Goal: Complete application form

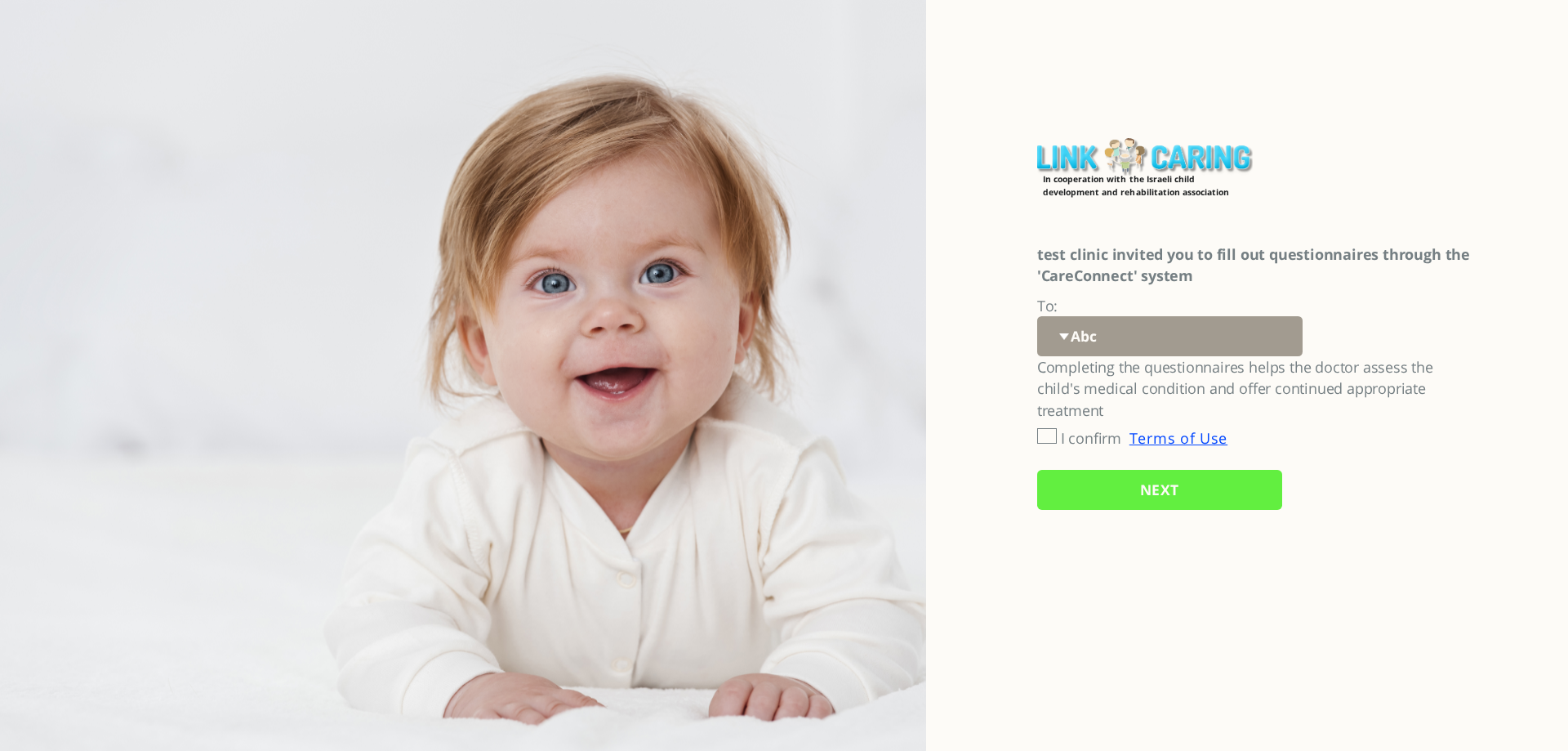
click at [1152, 342] on select "Abc 77 yoyo large koko abc 107 ggy oo;o; ytyt7t t7t7 lala 4.8 1234 99 100 9898 …" at bounding box center [1169, 337] width 265 height 40
select select "hb5nGVKOjYTG8KwkqlBAEA%3D%3D"
click at [1037, 316] on select "Abc 77 yoyo large koko abc 107 ggy oo;o; ytyt7t t7t7 lala 4.8 1234 99 100 9898 …" at bounding box center [1169, 337] width 265 height 40
click at [1090, 492] on input "NEXT" at bounding box center [1160, 490] width 245 height 40
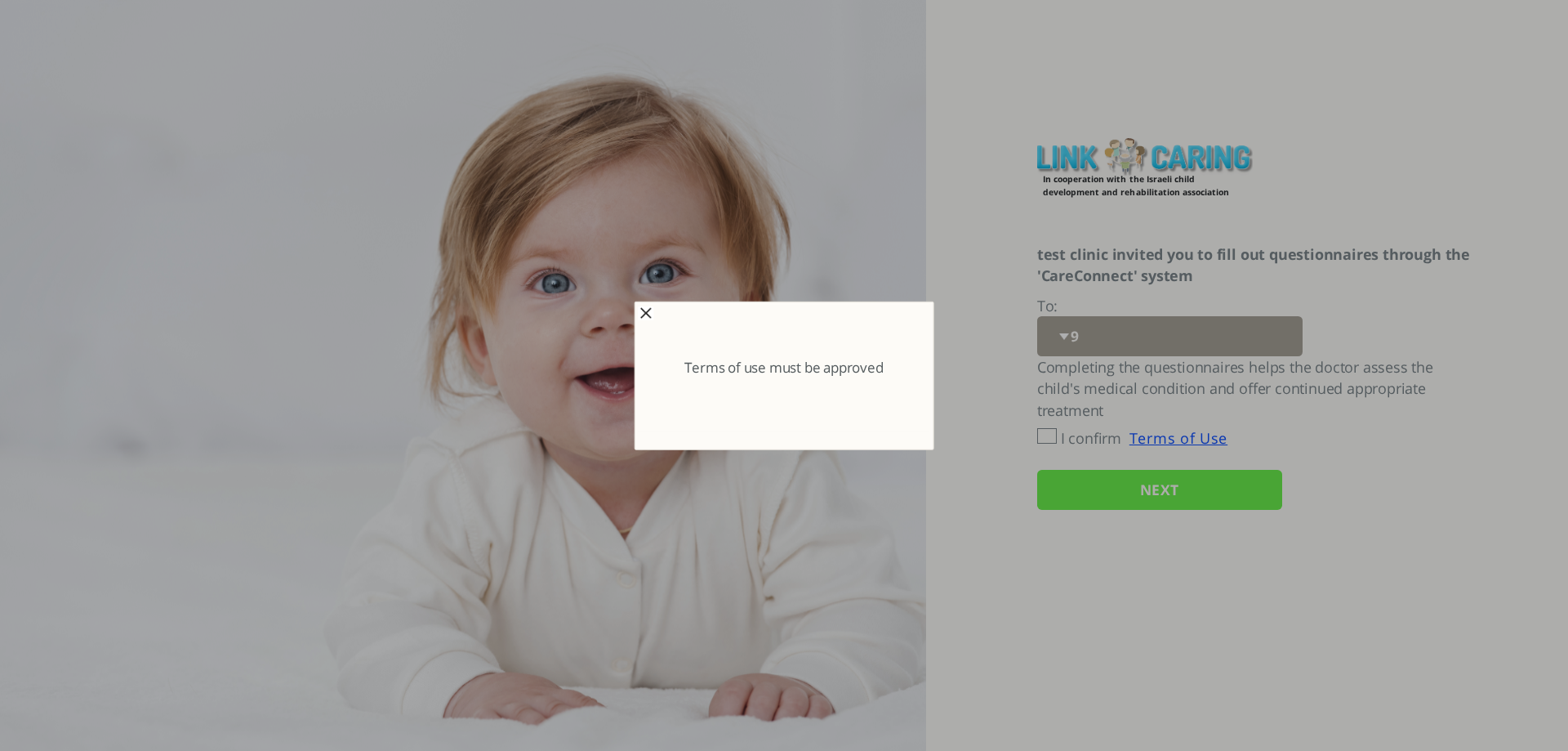
click at [643, 314] on span "button" at bounding box center [646, 313] width 13 height 13
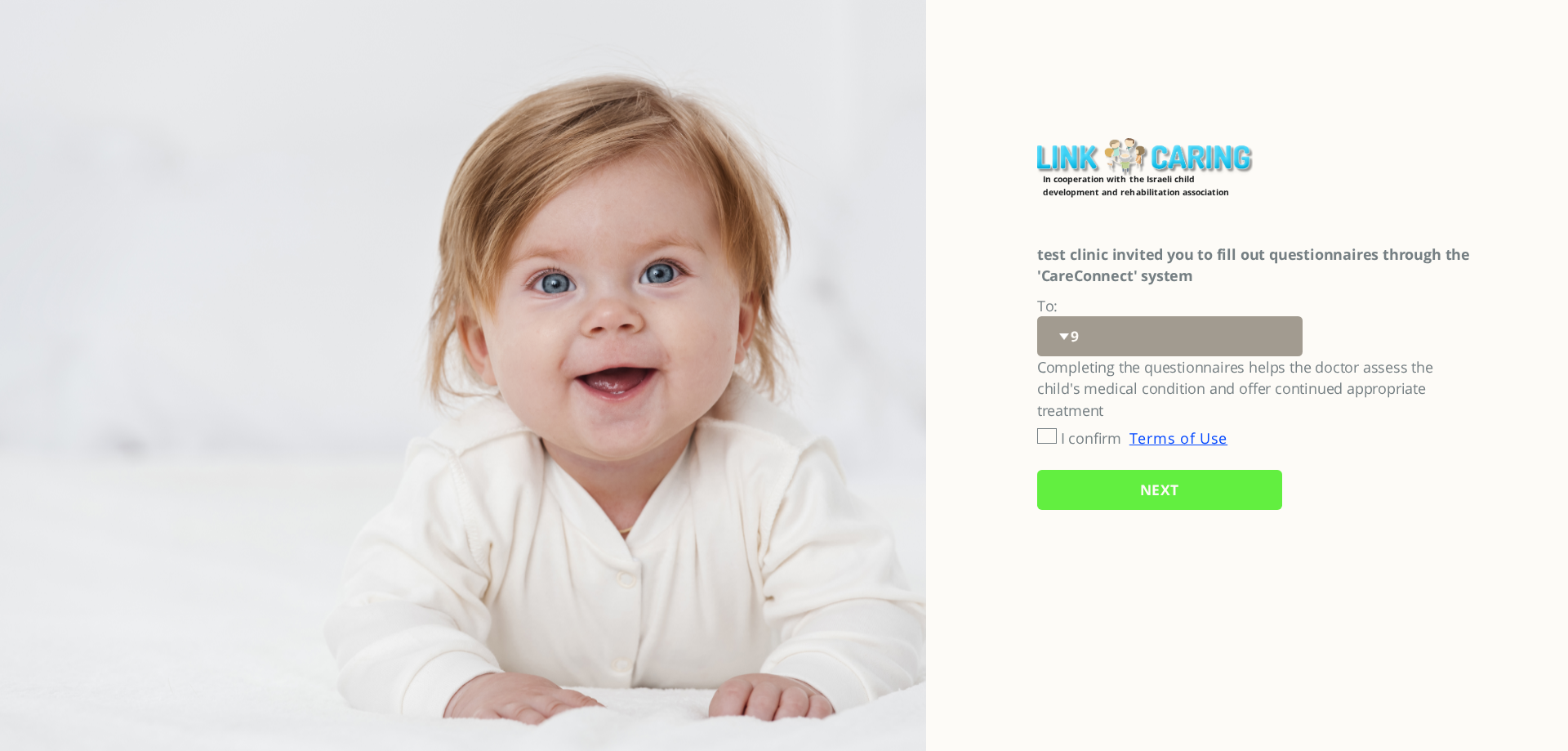
click at [1047, 436] on input "I confirm" at bounding box center [1047, 436] width 19 height 16
checkbox input "true"
click at [1074, 492] on input "NEXT" at bounding box center [1160, 490] width 245 height 40
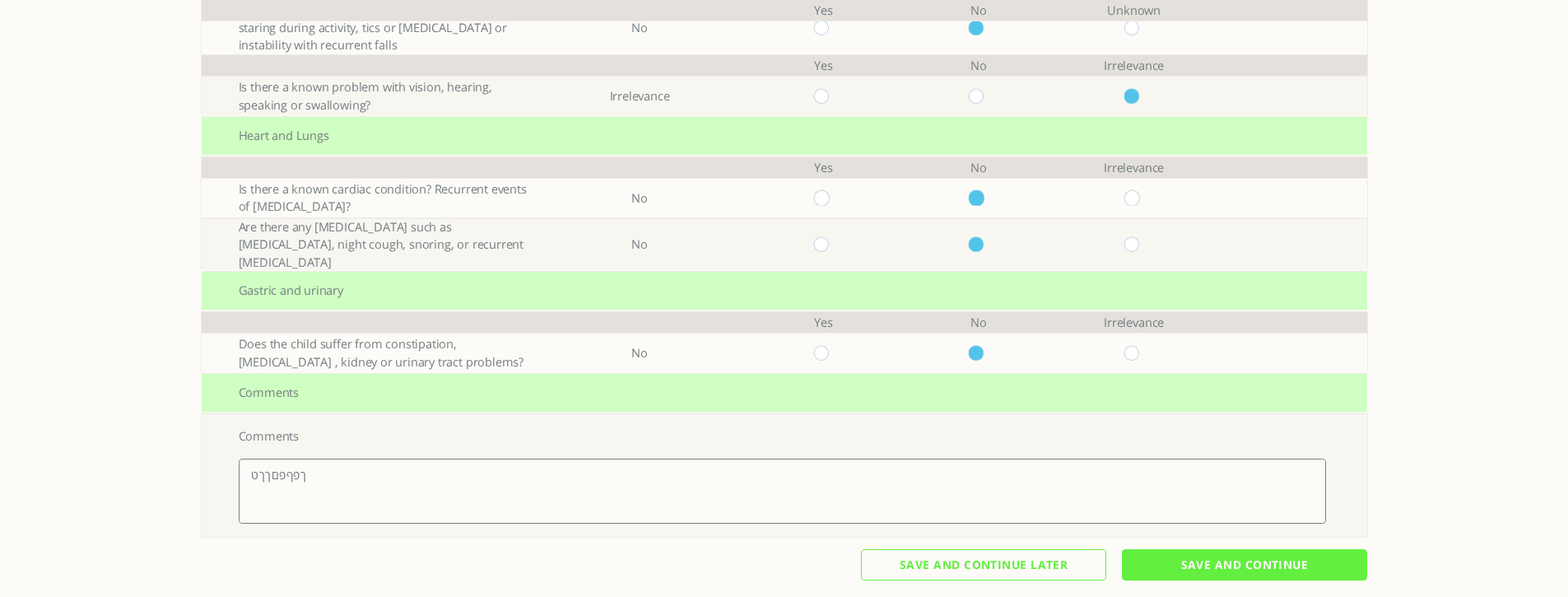
scroll to position [447, 0]
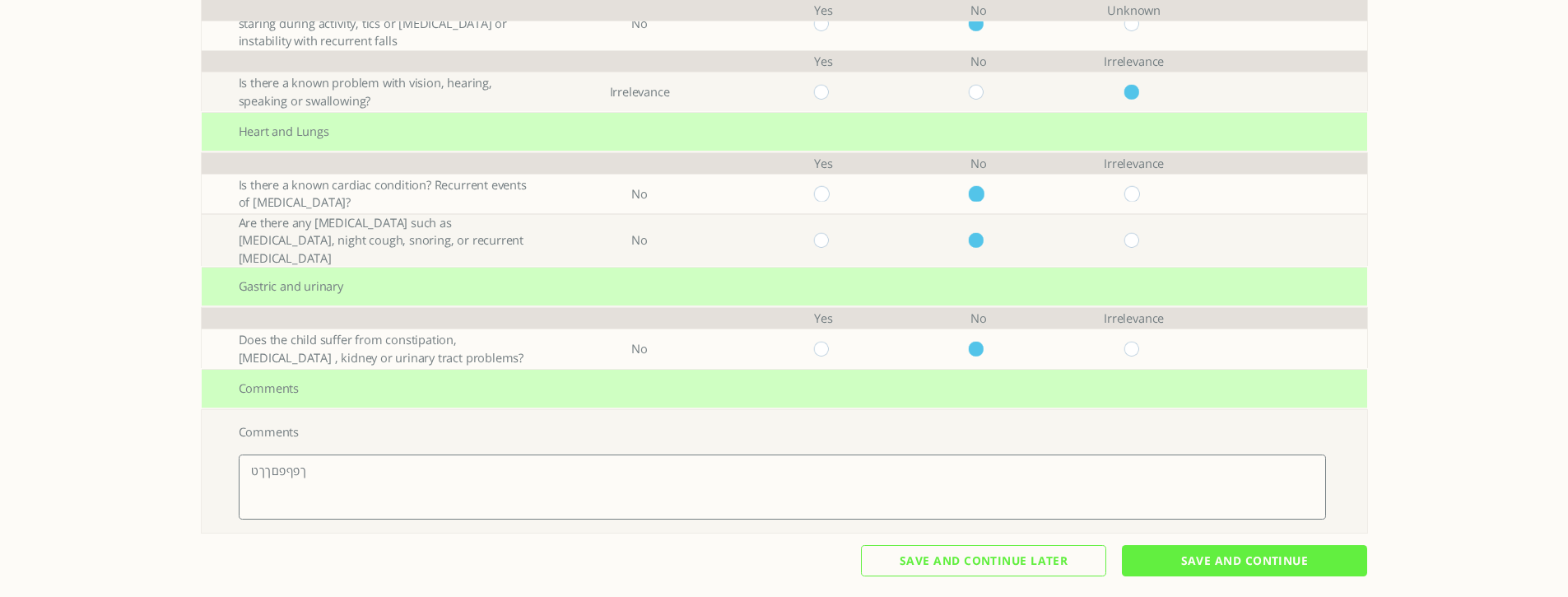
click at [1259, 549] on input "Save And Continue" at bounding box center [1245, 560] width 245 height 31
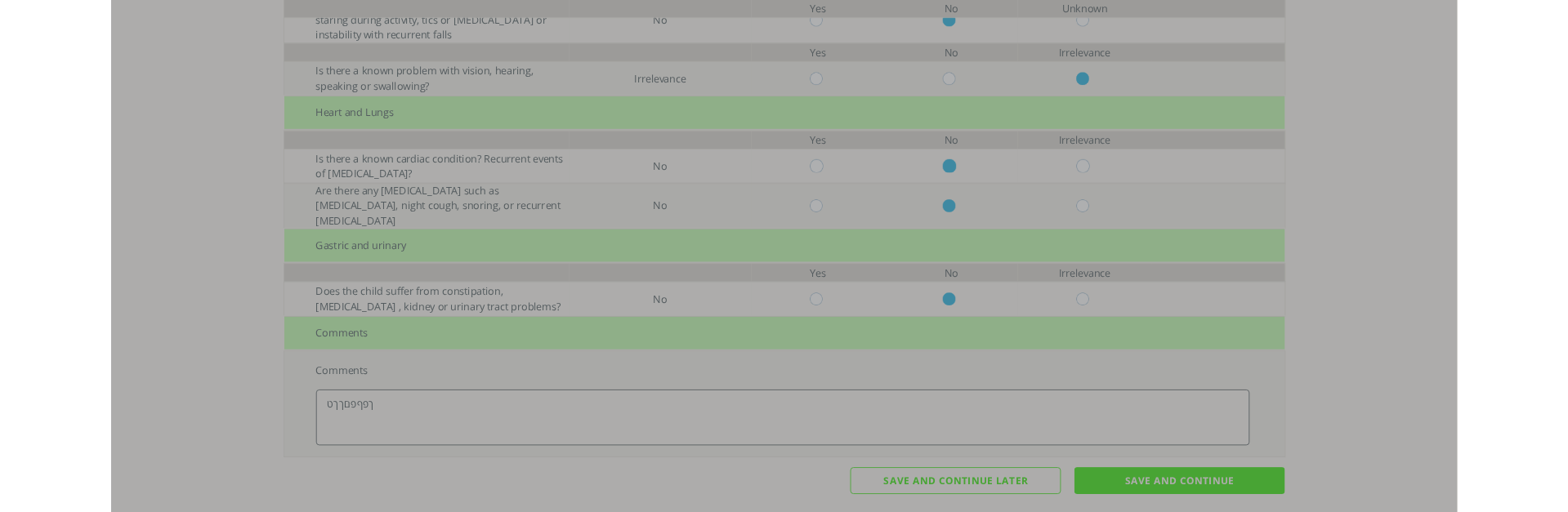
scroll to position [0, 0]
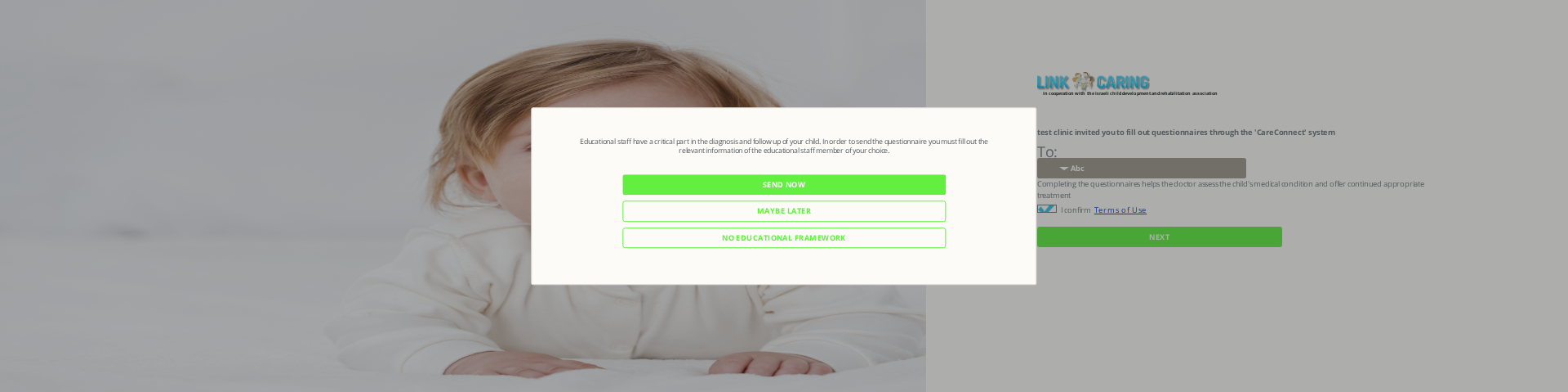
click at [781, 126] on div "One or more of the answers indicates the child's abnormal behavior. The attendi…" at bounding box center [784, 196] width 501 height 174
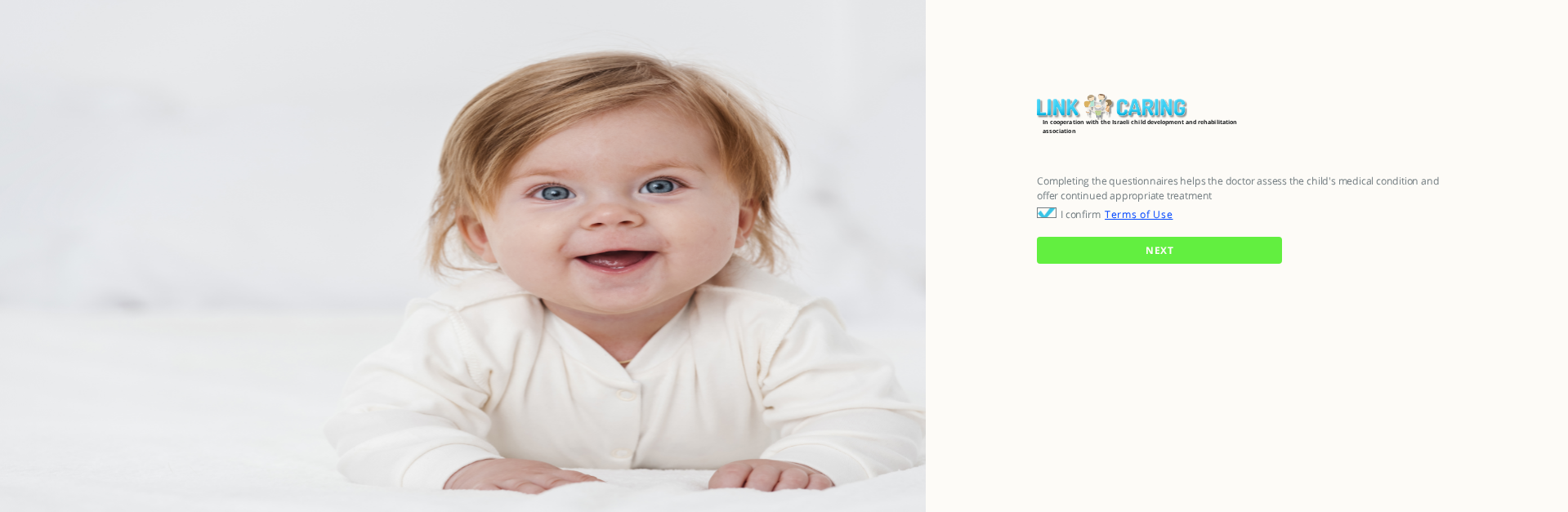
checkbox input "true"
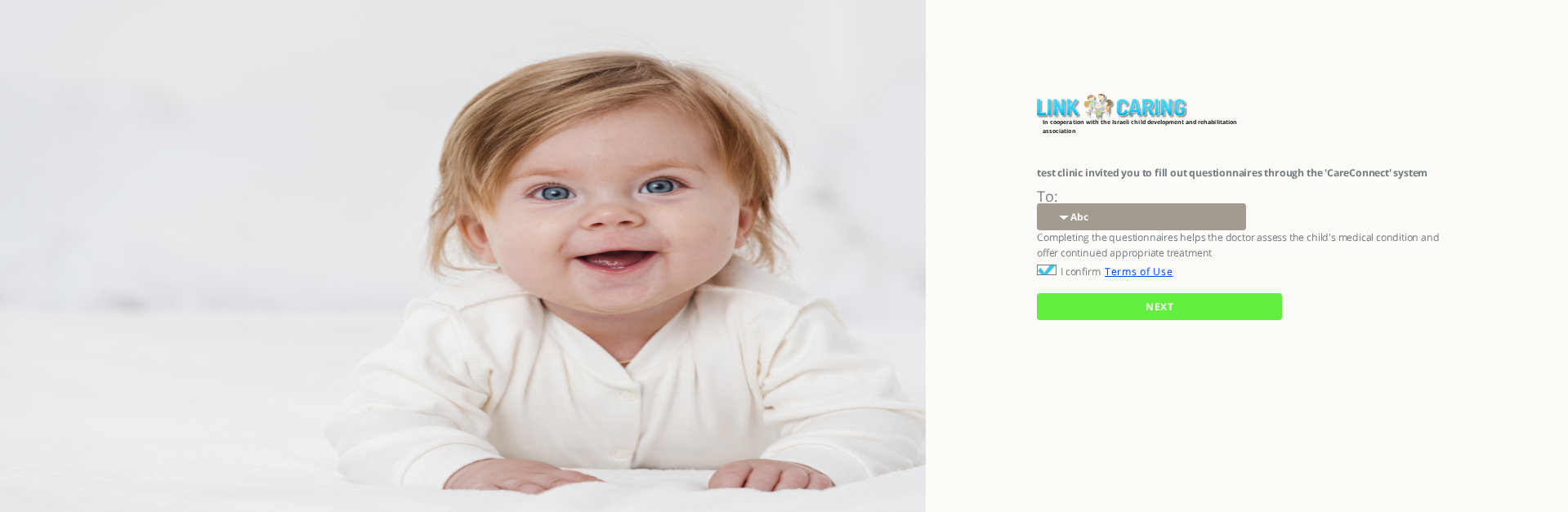
click at [1130, 220] on select "Abc 77 yoyo large koko abc 107 ggy oo;o; ytyt7t t7t7 lala 4.8 1234 99 100 9898 …" at bounding box center [1141, 217] width 209 height 27
select select "hb5nGVKOjYTG8KwkqlBAEA%3D%3D"
click at [1037, 203] on select "Abc 77 yoyo large koko abc 107 ggy oo;o; ytyt7t t7t7 lala 4.8 1234 99 100 9898 …" at bounding box center [1141, 217] width 209 height 27
click at [1097, 305] on input "NEXT" at bounding box center [1160, 307] width 245 height 27
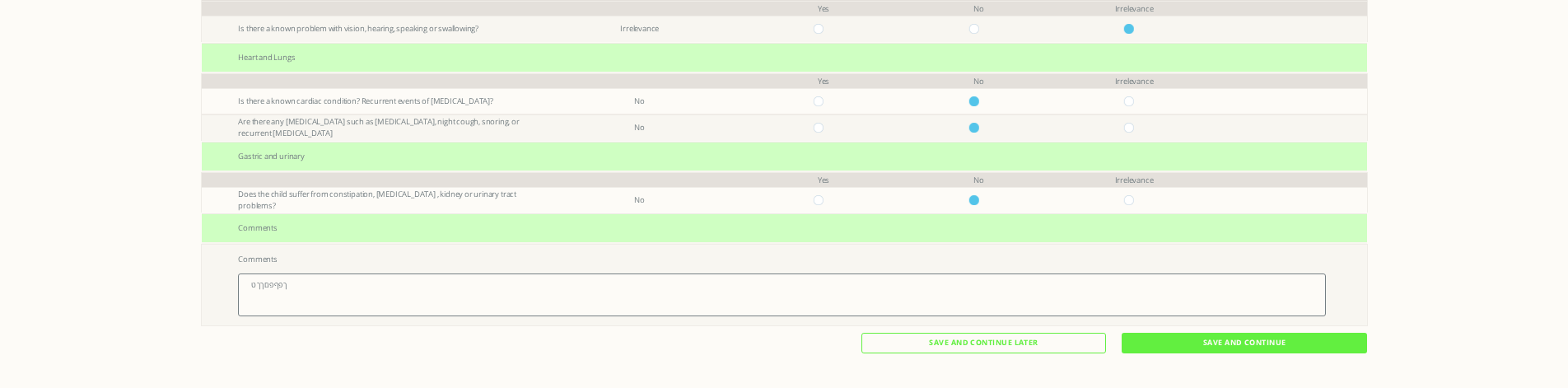
scroll to position [352, 0]
click at [1226, 344] on input "Save And Continue" at bounding box center [1245, 341] width 246 height 20
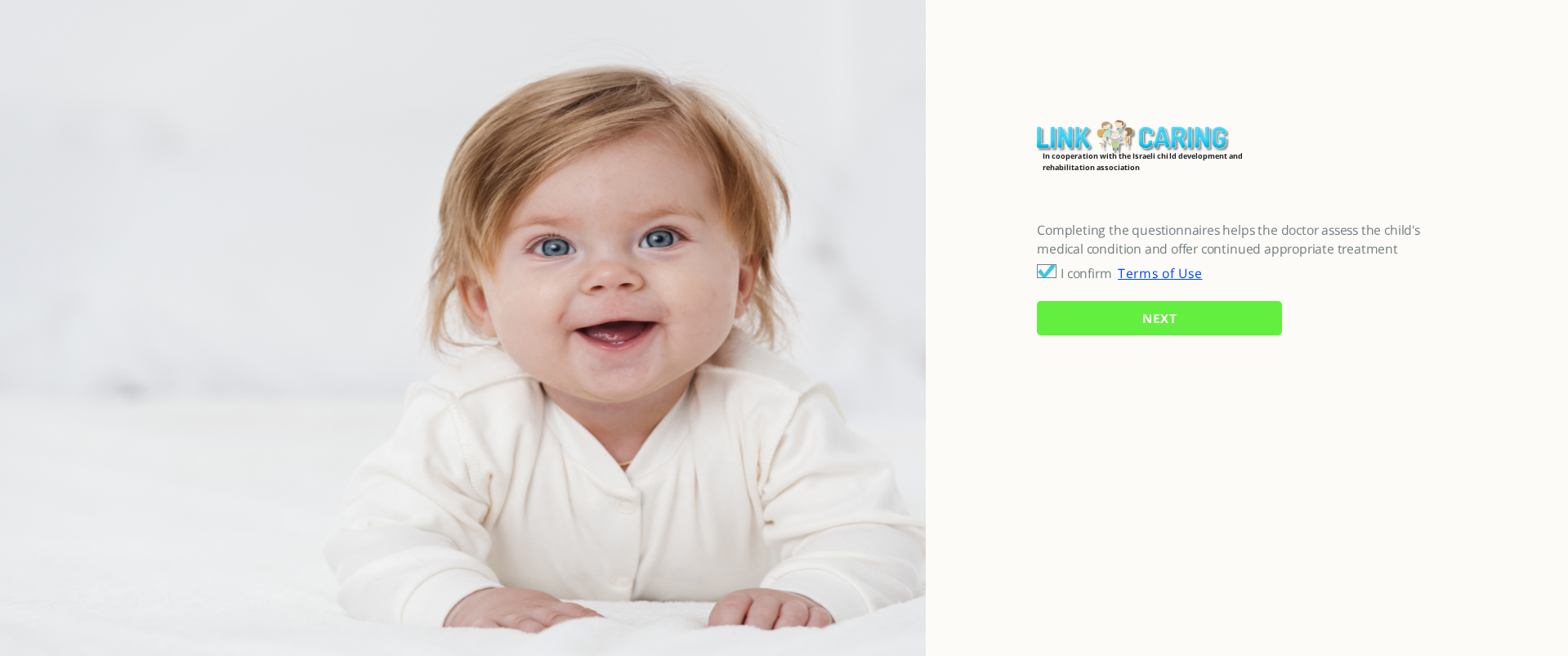
checkbox input "true"
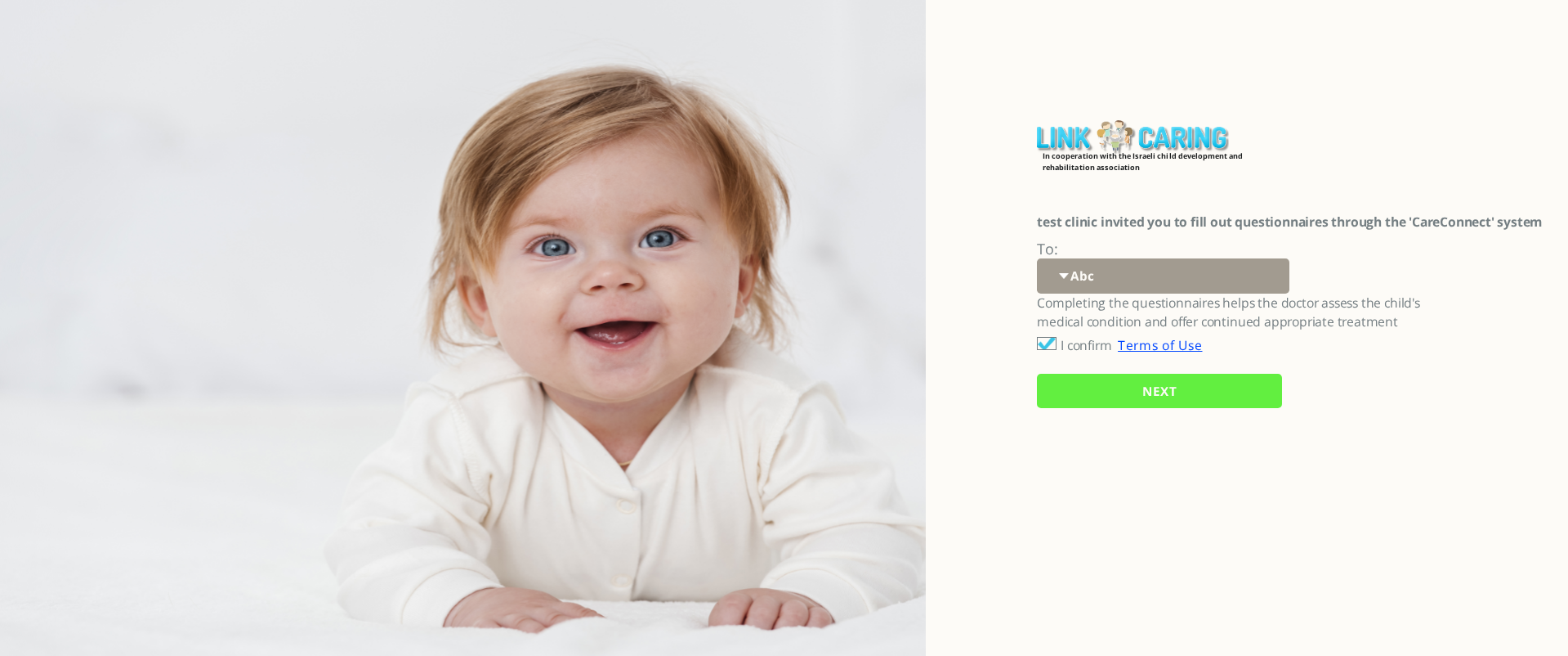
click at [1114, 275] on select "Abc 77 yoyo large koko abc 107 ggy oo;o; ytyt7t t7t7 lala 4.8 1234 99 100 9898 …" at bounding box center [1163, 276] width 252 height 35
select select "2fRYn%2BtrKPPPADhNlbSs%2Bw%3D%3D"
click at [1037, 259] on select "Abc 77 yoyo large koko abc 107 ggy oo;o; ytyt7t t7t7 lala 4.8 1234 99 100 9898 …" at bounding box center [1163, 276] width 252 height 35
click at [1161, 392] on input "NEXT" at bounding box center [1160, 391] width 245 height 35
